Goal: Transaction & Acquisition: Purchase product/service

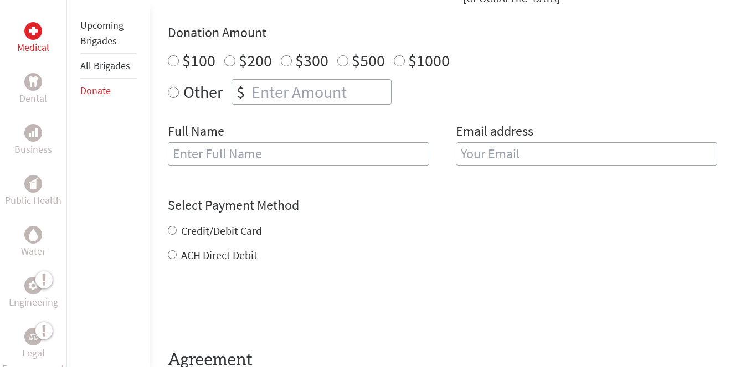
scroll to position [254, 0]
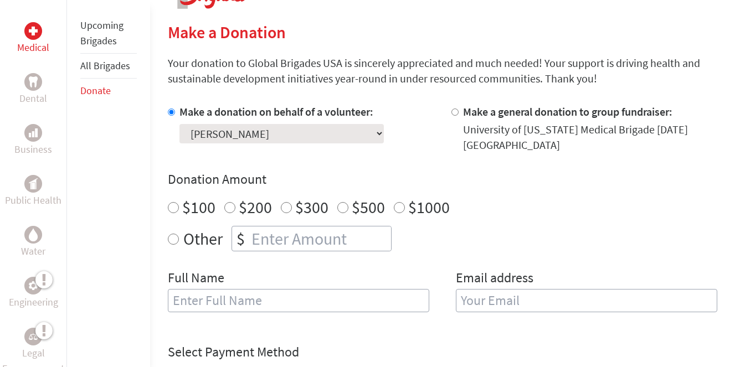
click at [108, 65] on link "All Brigades" at bounding box center [105, 65] width 50 height 13
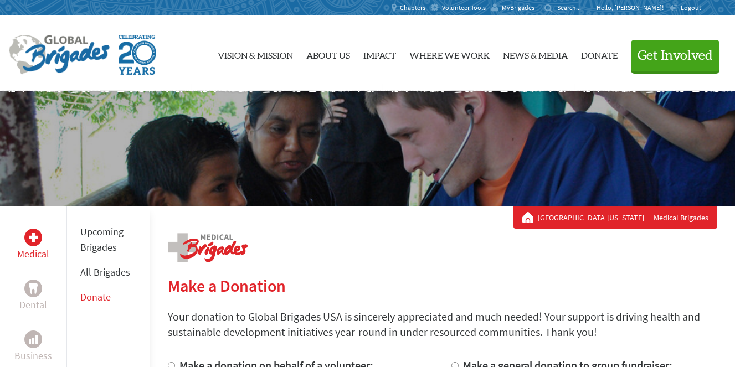
click at [117, 237] on link "Upcoming Brigades" at bounding box center [101, 240] width 43 height 28
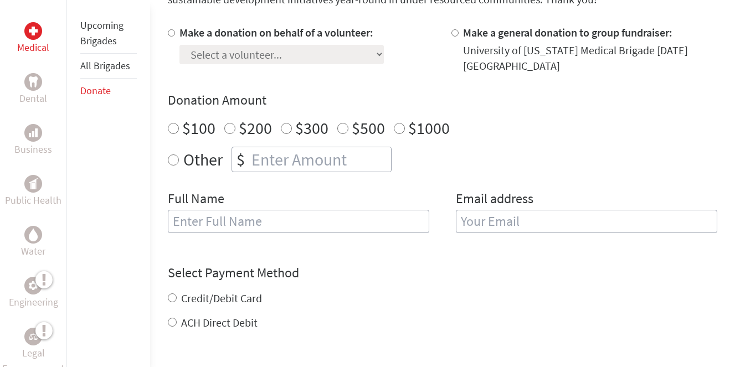
scroll to position [366, 0]
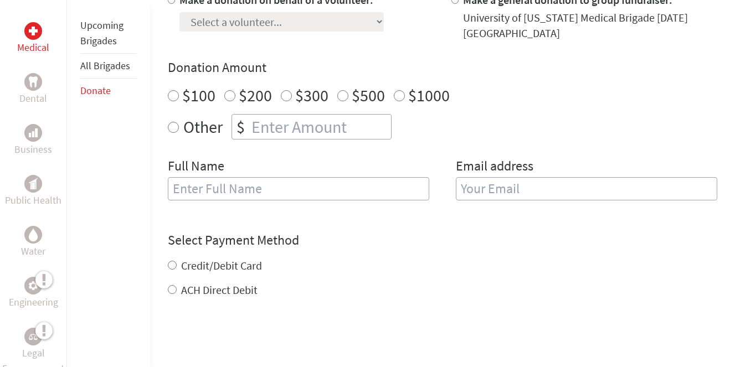
radio input "true"
click at [265, 133] on input "number" at bounding box center [320, 127] width 142 height 24
type input "3500"
click at [452, 134] on div "Other $ 3500" at bounding box center [443, 126] width 550 height 25
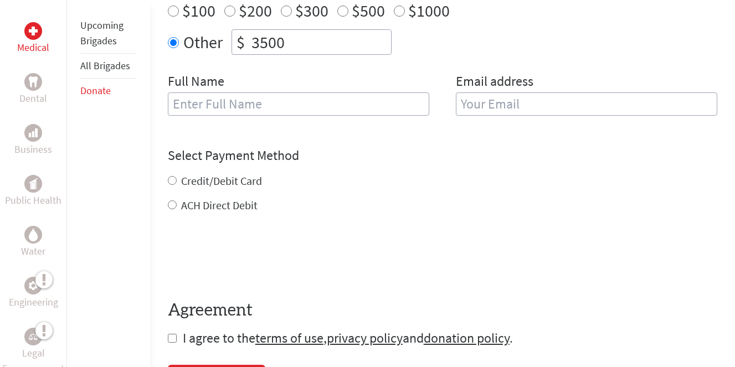
scroll to position [515, 0]
